Goal: Register for event/course

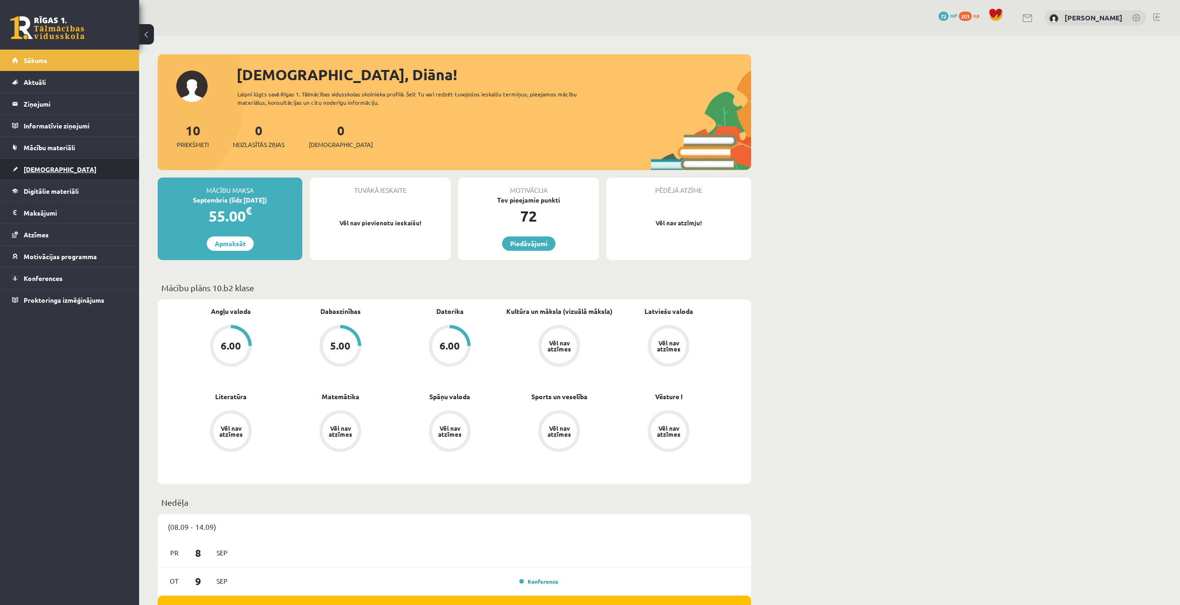
click at [42, 166] on span "[DEMOGRAPHIC_DATA]" at bounding box center [60, 169] width 73 height 8
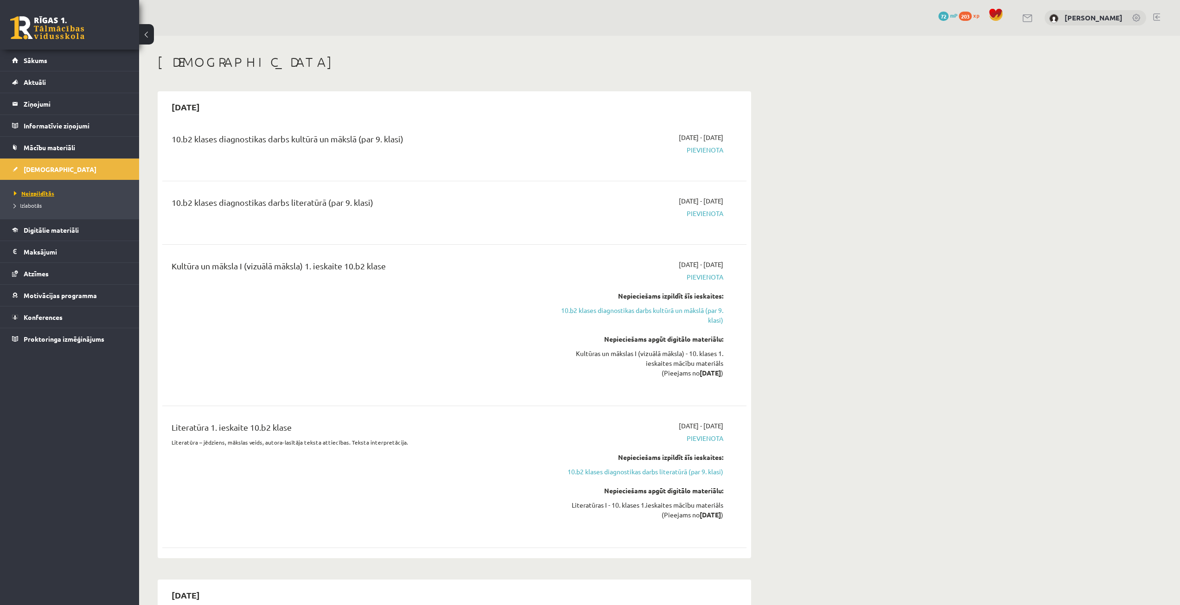
click at [32, 194] on span "Neizpildītās" at bounding box center [34, 193] width 40 height 7
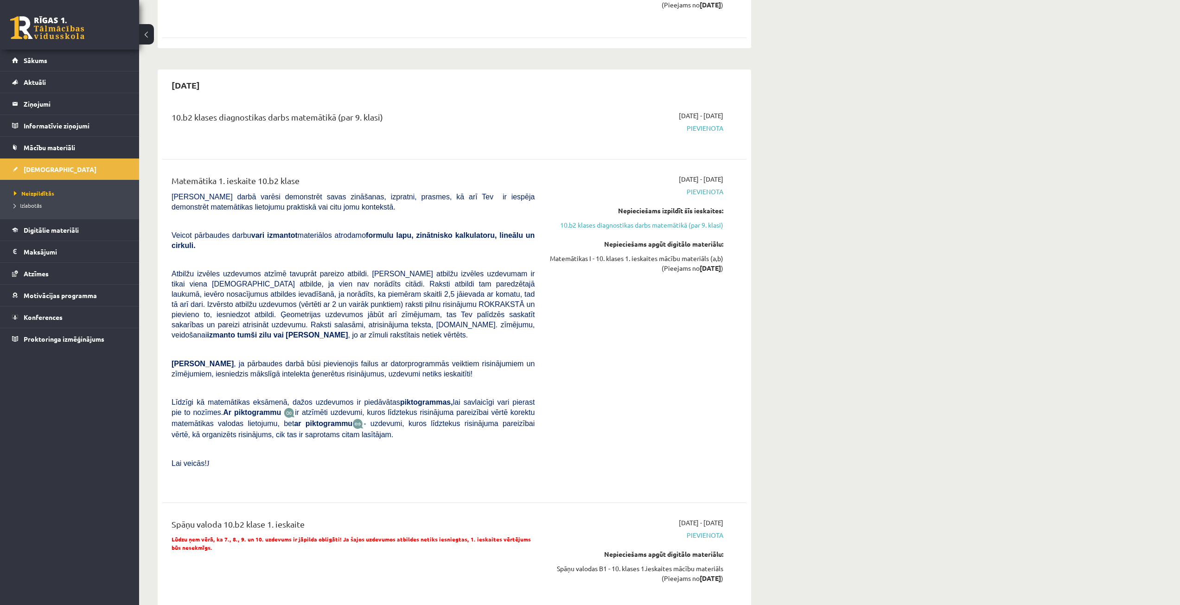
scroll to position [278, 0]
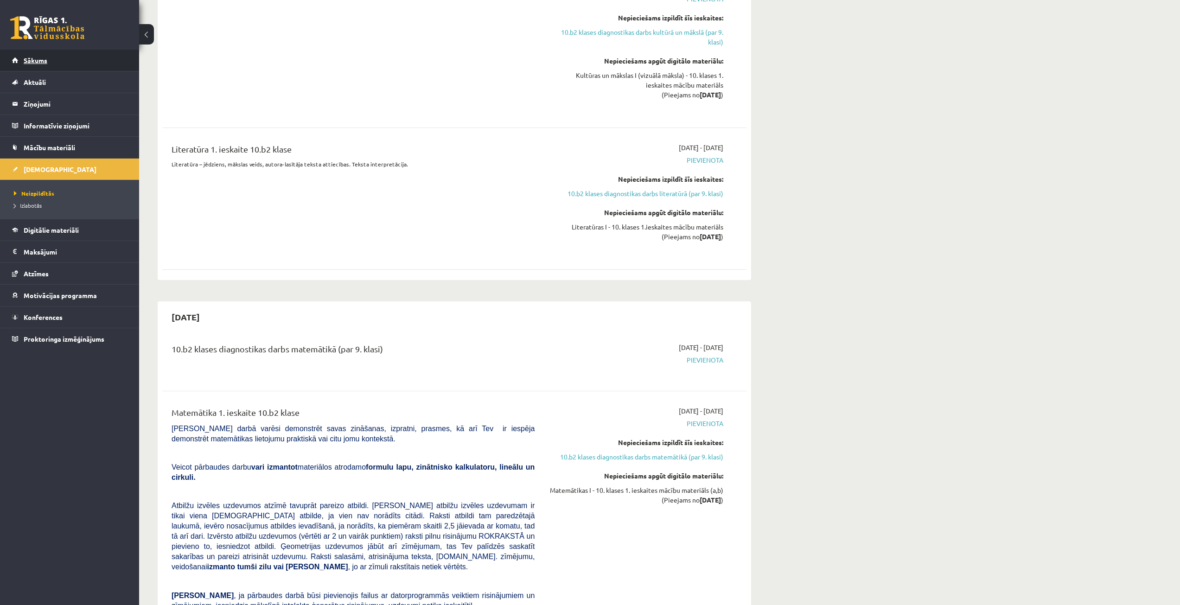
click at [40, 68] on link "Sākums" at bounding box center [69, 60] width 115 height 21
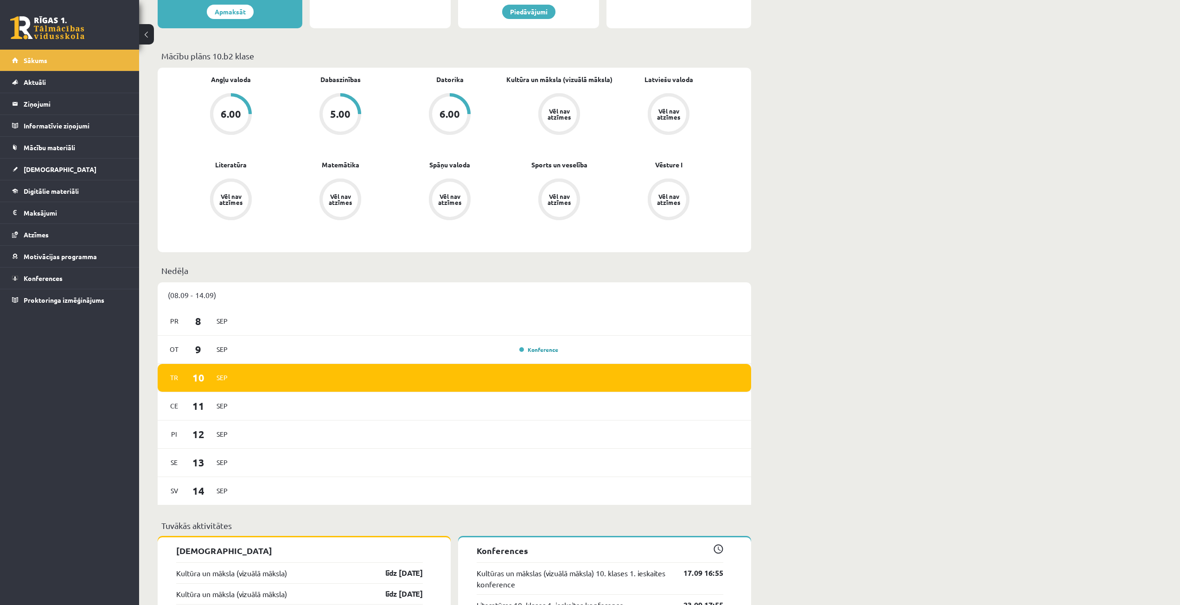
scroll to position [464, 0]
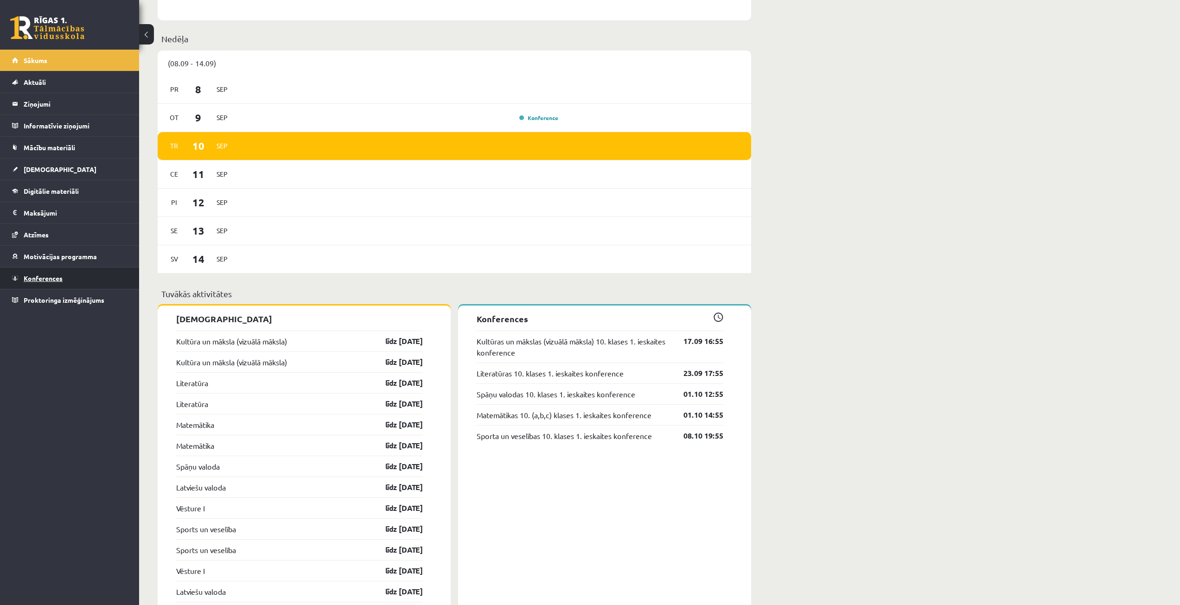
click at [57, 278] on span "Konferences" at bounding box center [43, 278] width 39 height 8
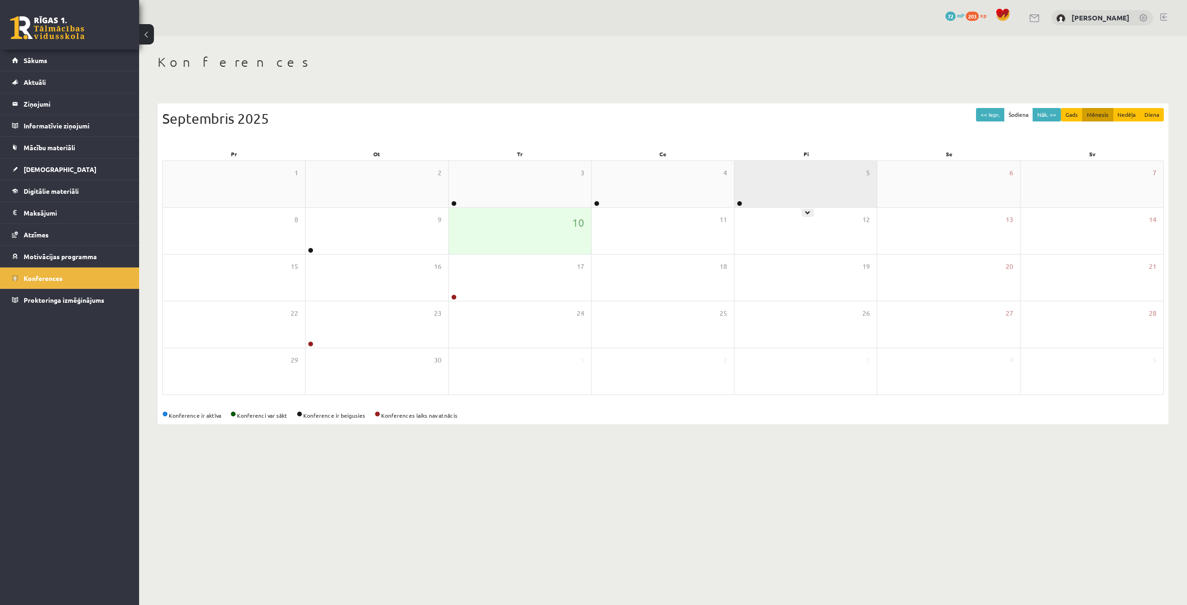
click at [807, 197] on div "5" at bounding box center [805, 184] width 142 height 46
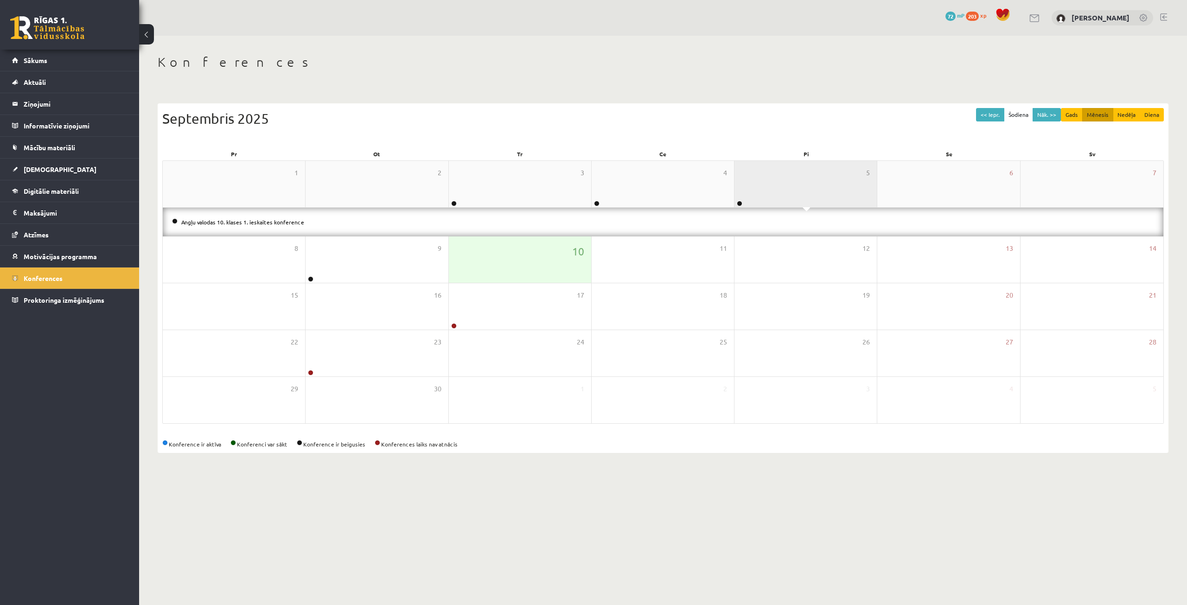
click at [739, 200] on div "5" at bounding box center [805, 184] width 142 height 46
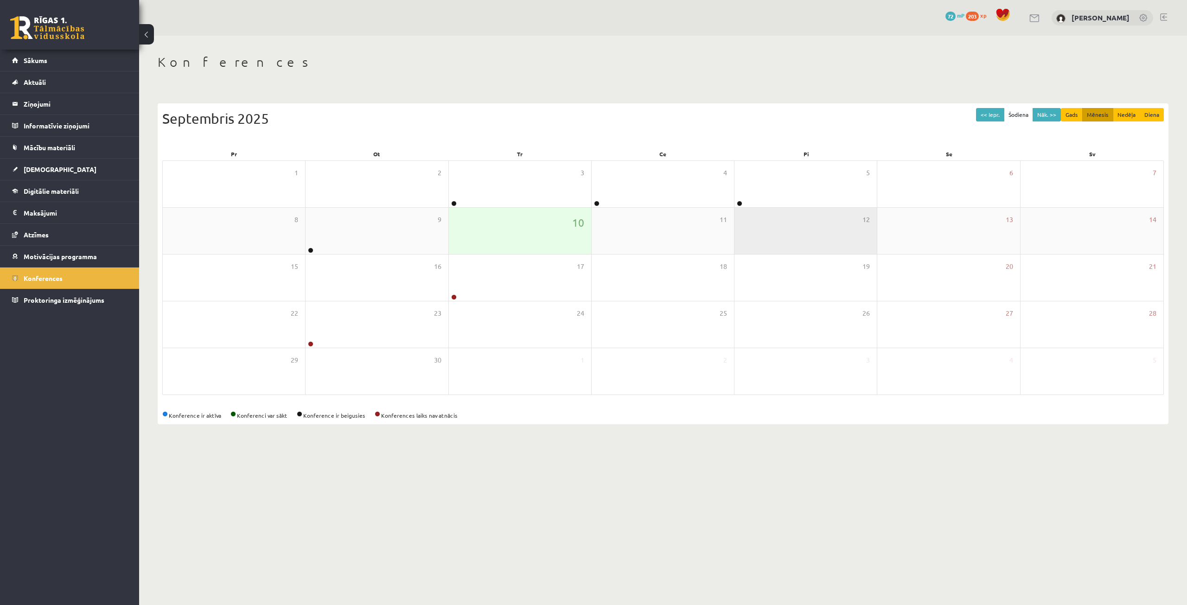
click at [739, 208] on div "12" at bounding box center [805, 231] width 142 height 46
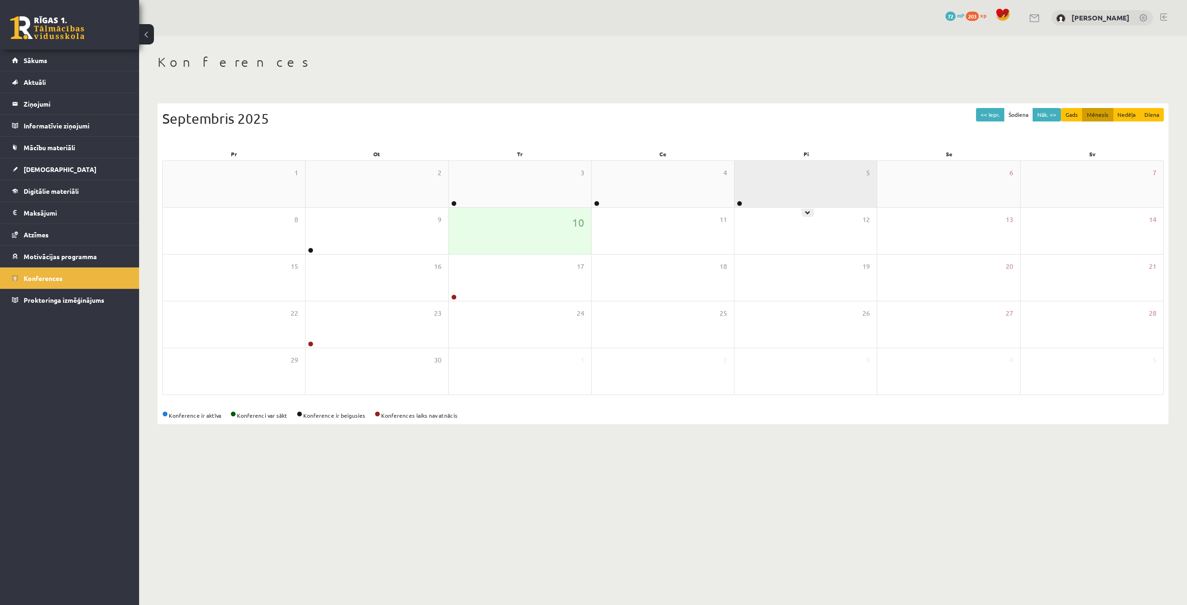
click at [742, 200] on div "5" at bounding box center [805, 184] width 142 height 46
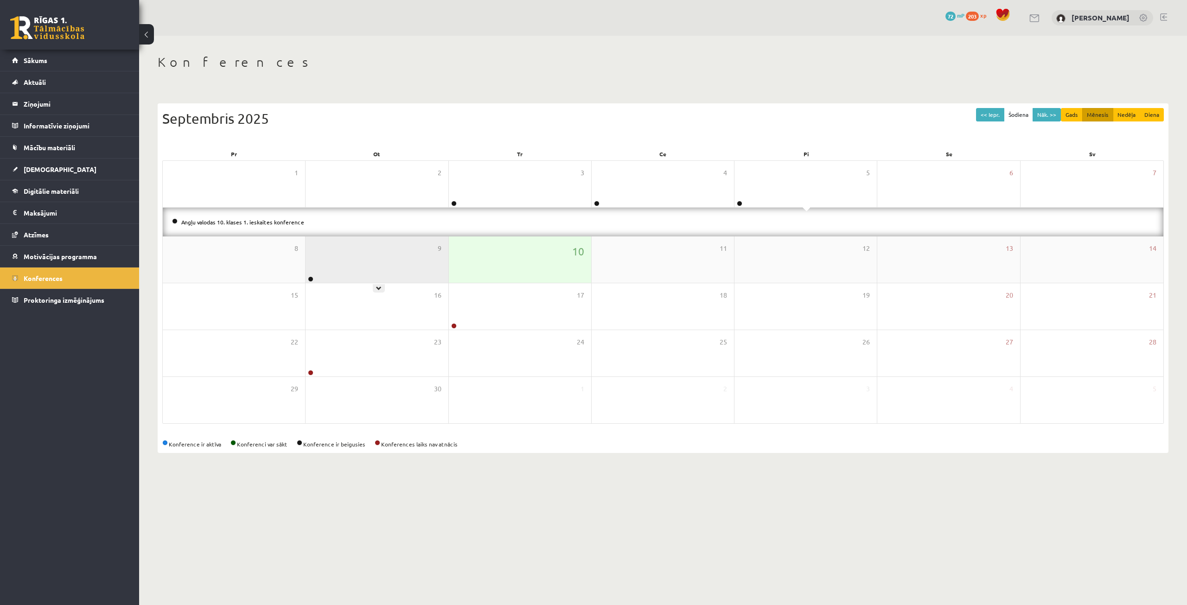
click at [326, 259] on div "9" at bounding box center [376, 259] width 142 height 46
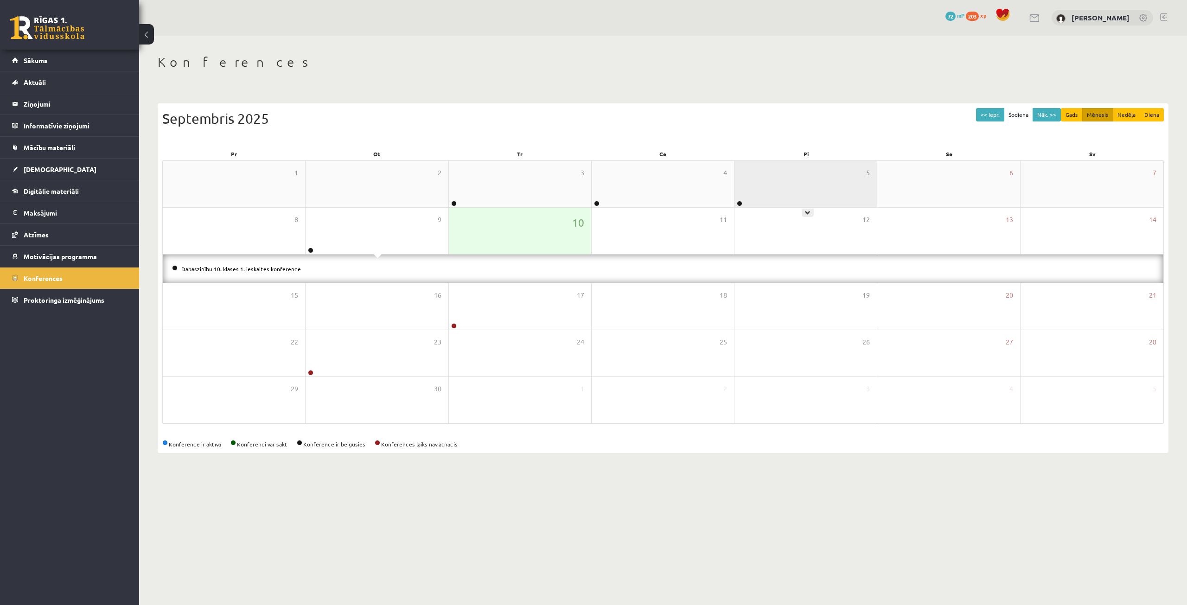
click at [823, 198] on div "5" at bounding box center [805, 184] width 142 height 46
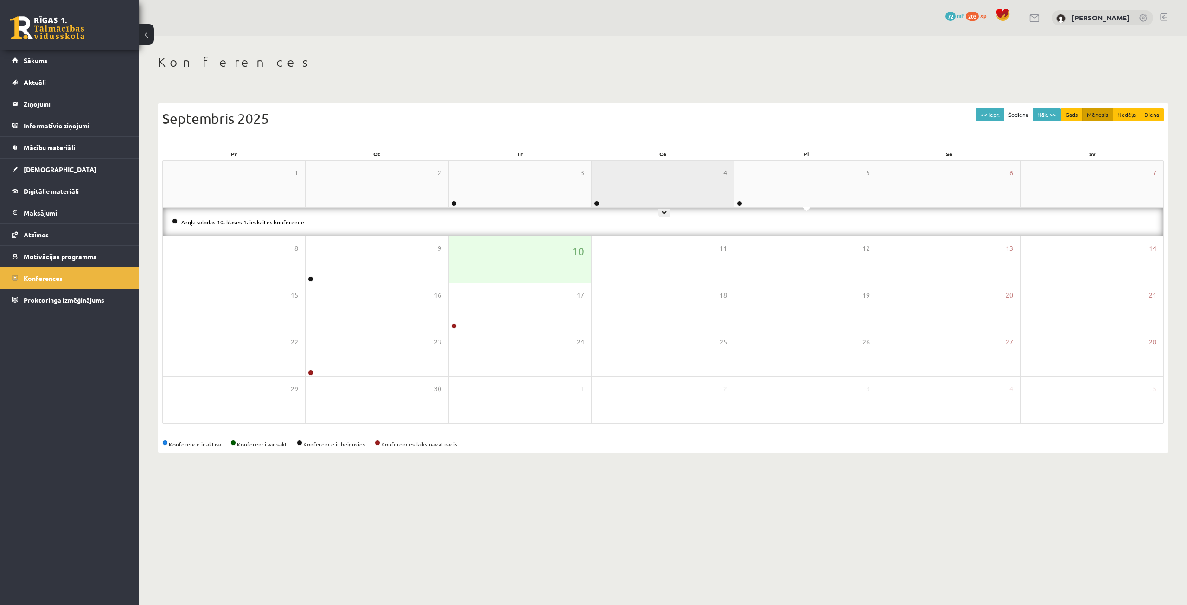
click at [640, 197] on div "4" at bounding box center [662, 184] width 142 height 46
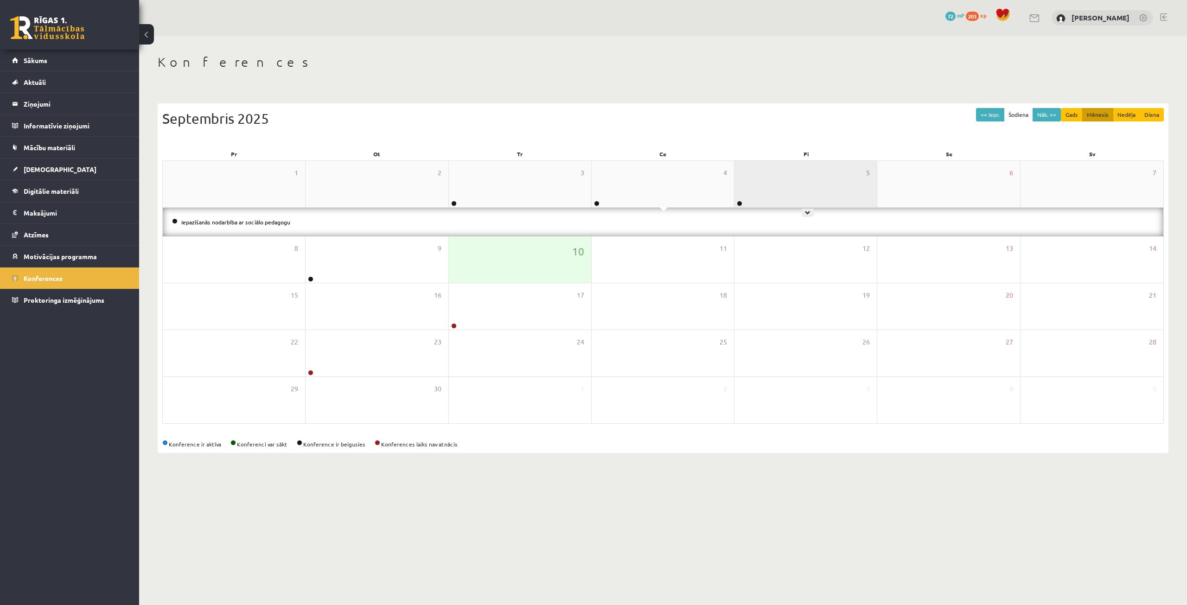
click at [806, 196] on div "5" at bounding box center [805, 184] width 142 height 46
click at [211, 222] on link "Angļu valodas 10. klases 1. ieskaites konference" at bounding box center [242, 221] width 123 height 7
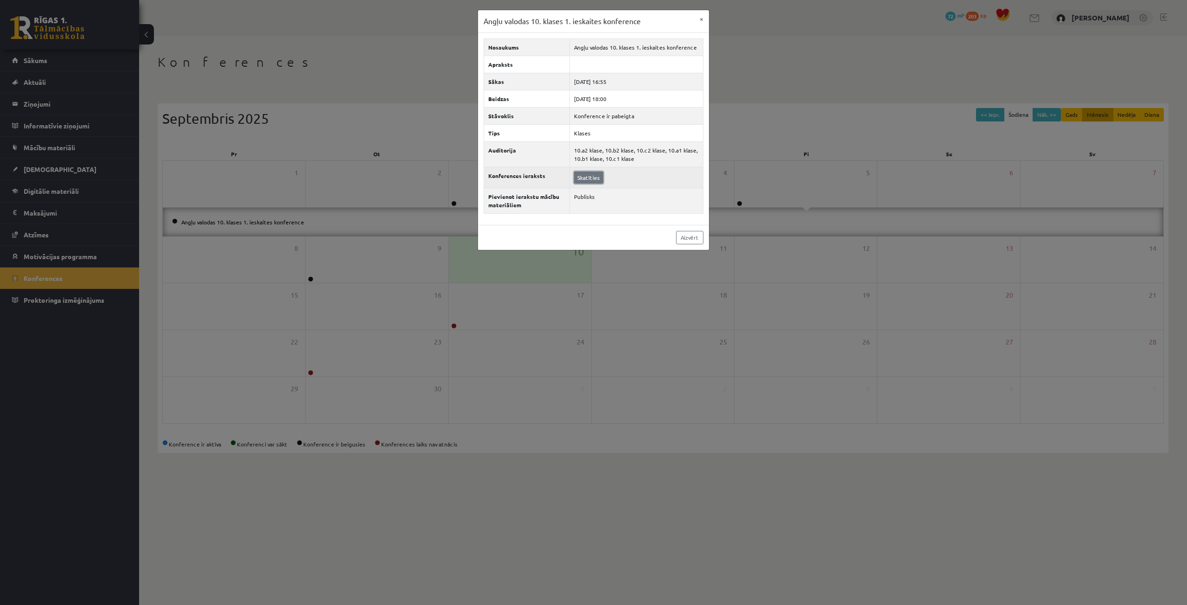
click at [595, 182] on link "Skatīties" at bounding box center [588, 177] width 29 height 12
